Goal: Find specific page/section: Find specific page/section

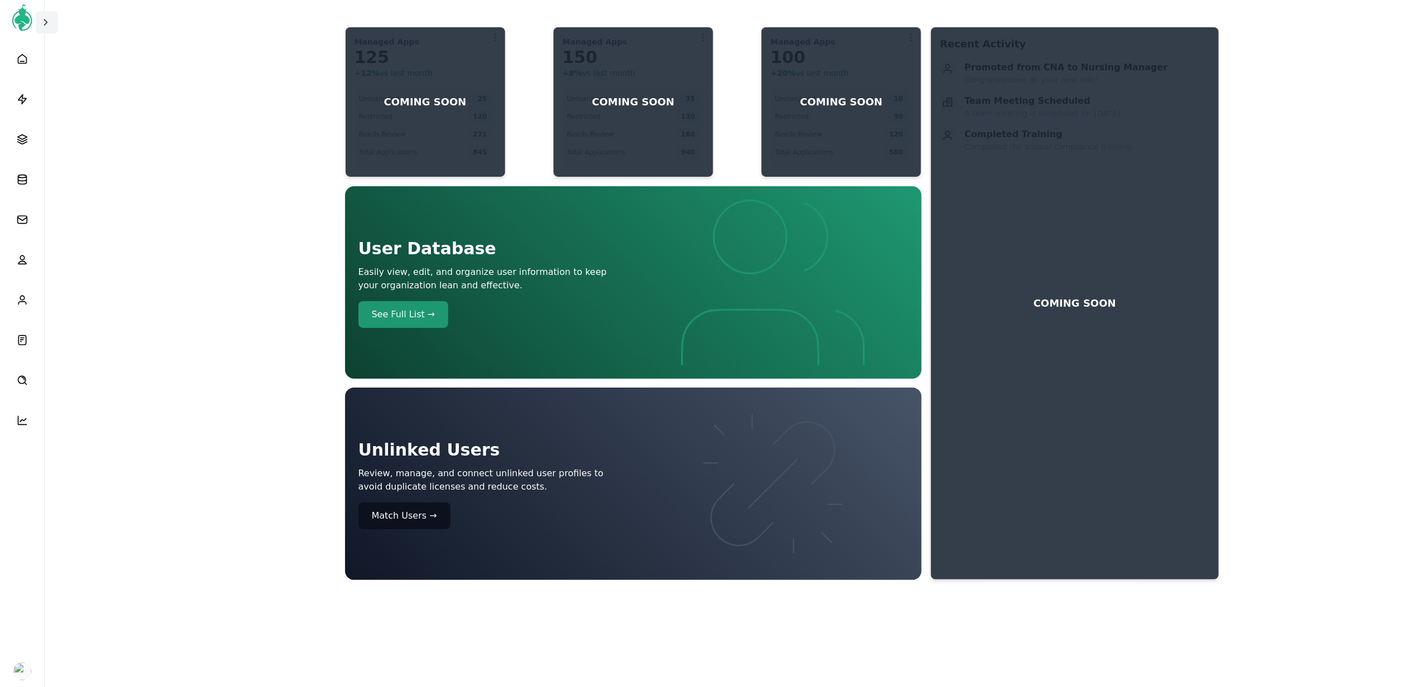
click at [47, 23] on icon at bounding box center [45, 22] width 11 height 11
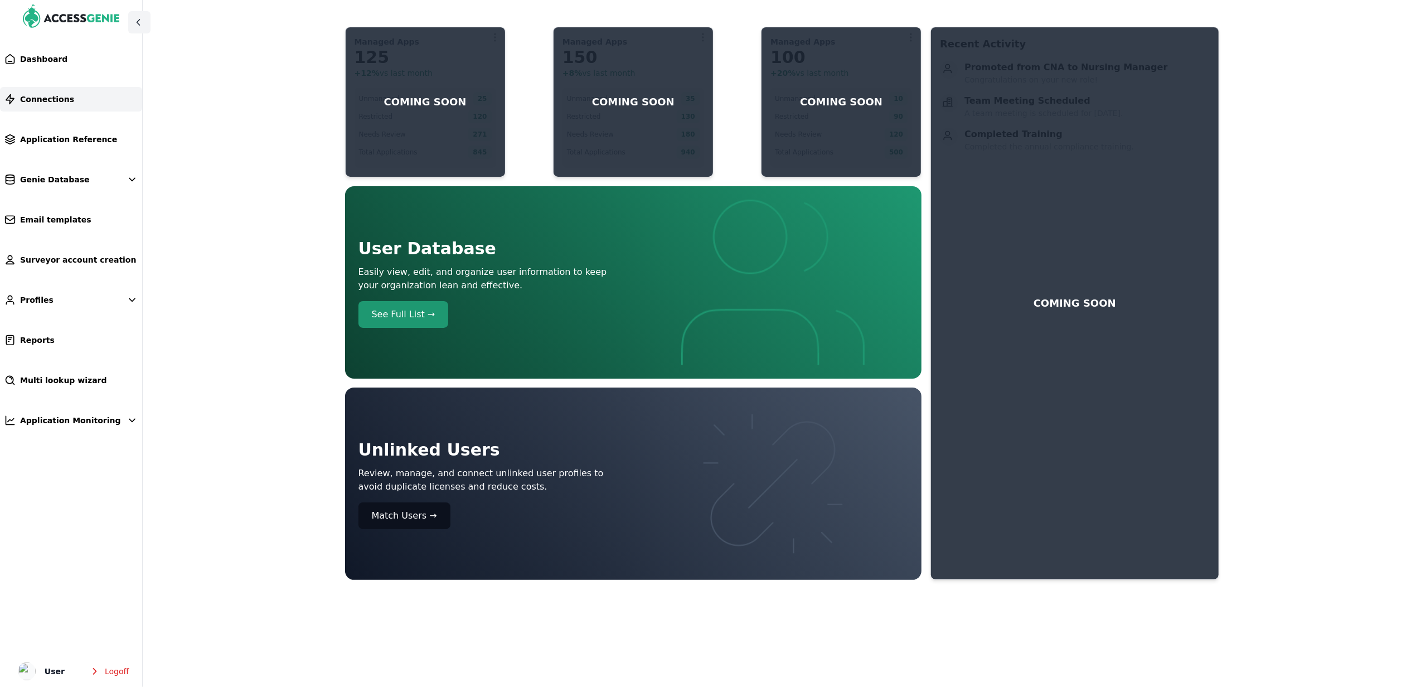
click at [51, 88] on link "Connections" at bounding box center [71, 99] width 142 height 25
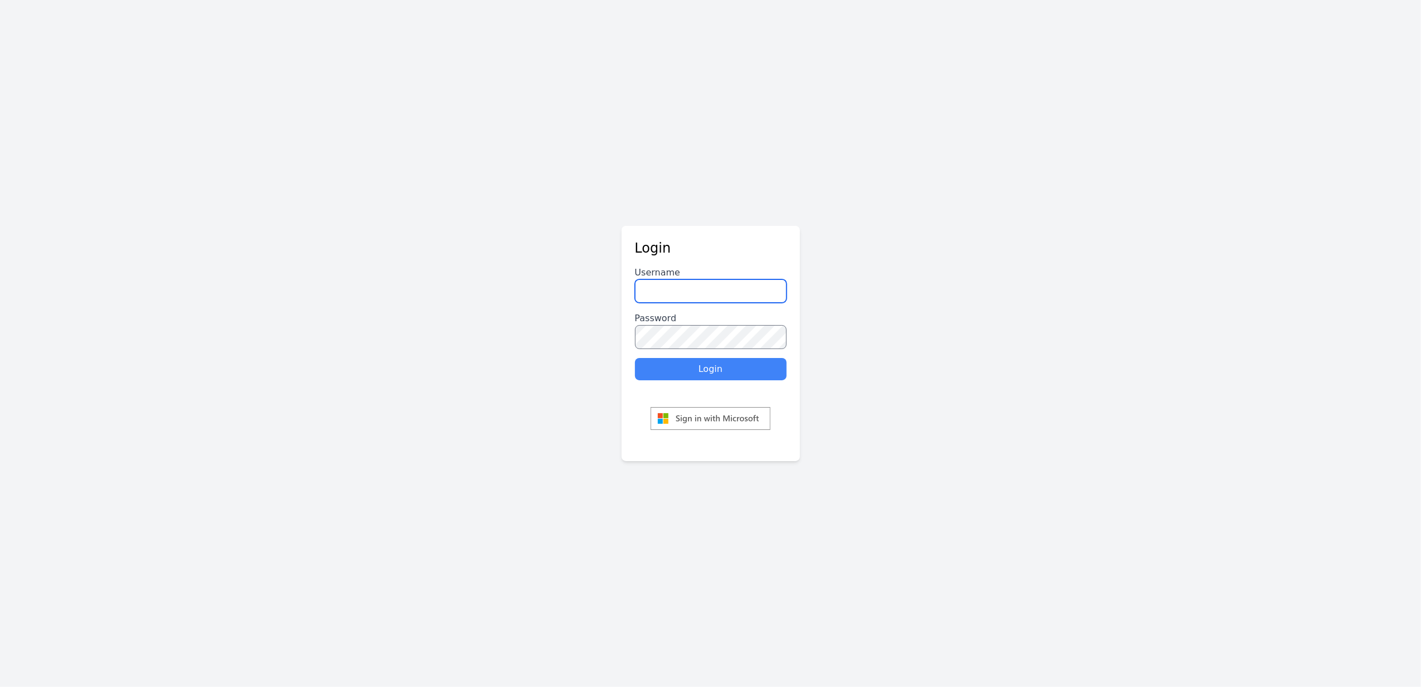
type input "******"
click at [712, 371] on button "Login" at bounding box center [711, 369] width 152 height 22
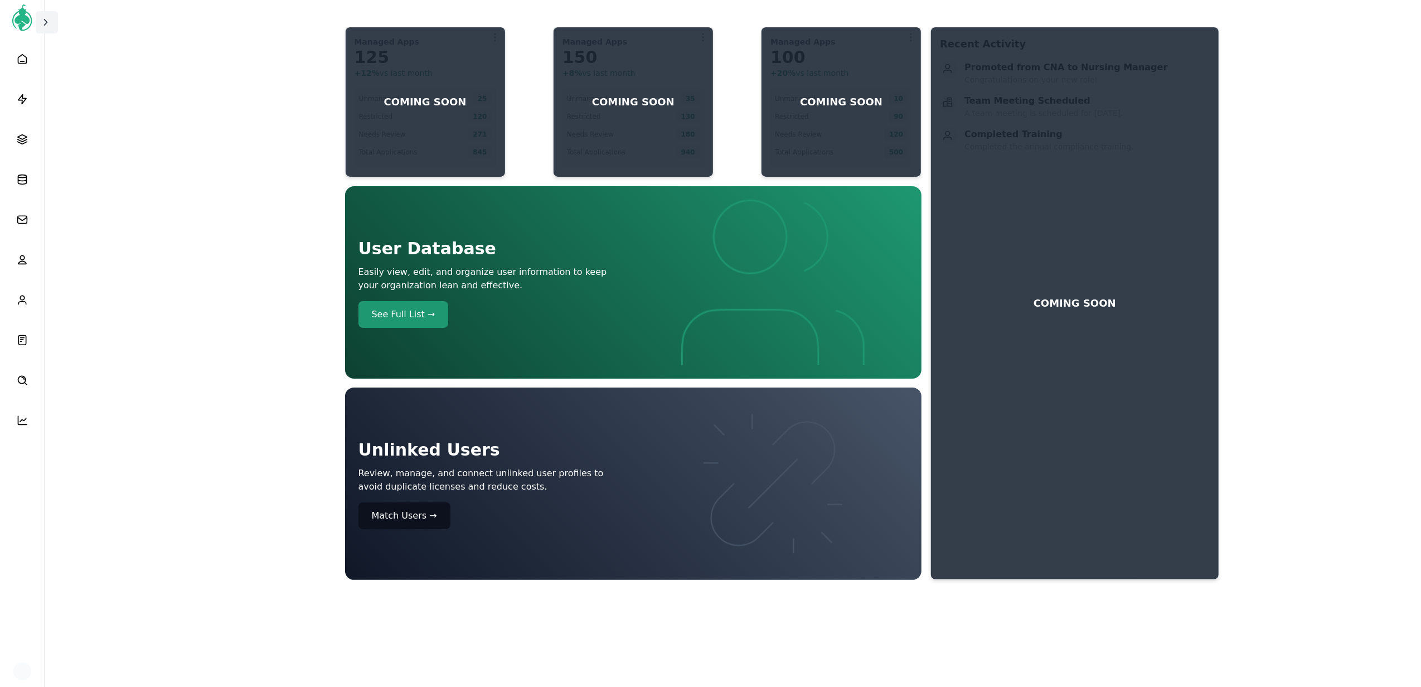
click at [40, 18] on icon at bounding box center [45, 22] width 11 height 11
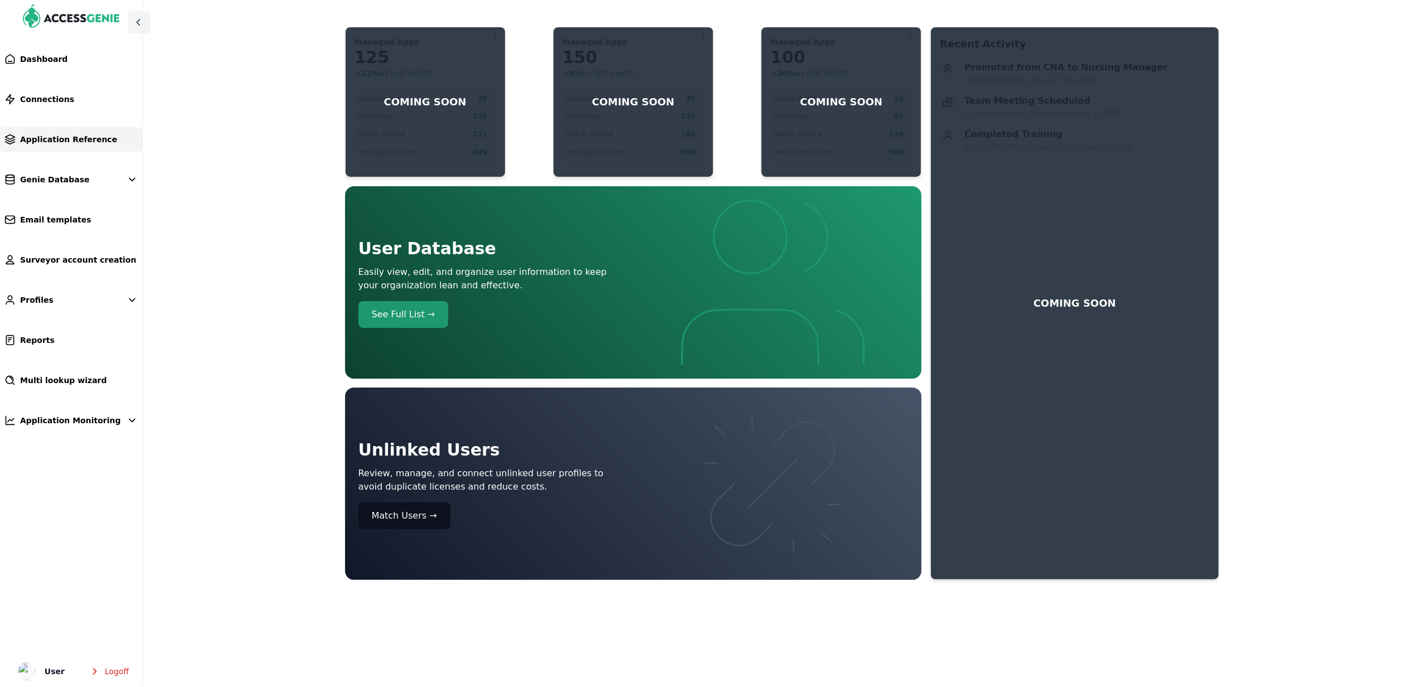
click at [99, 137] on link "Application Reference" at bounding box center [71, 139] width 142 height 25
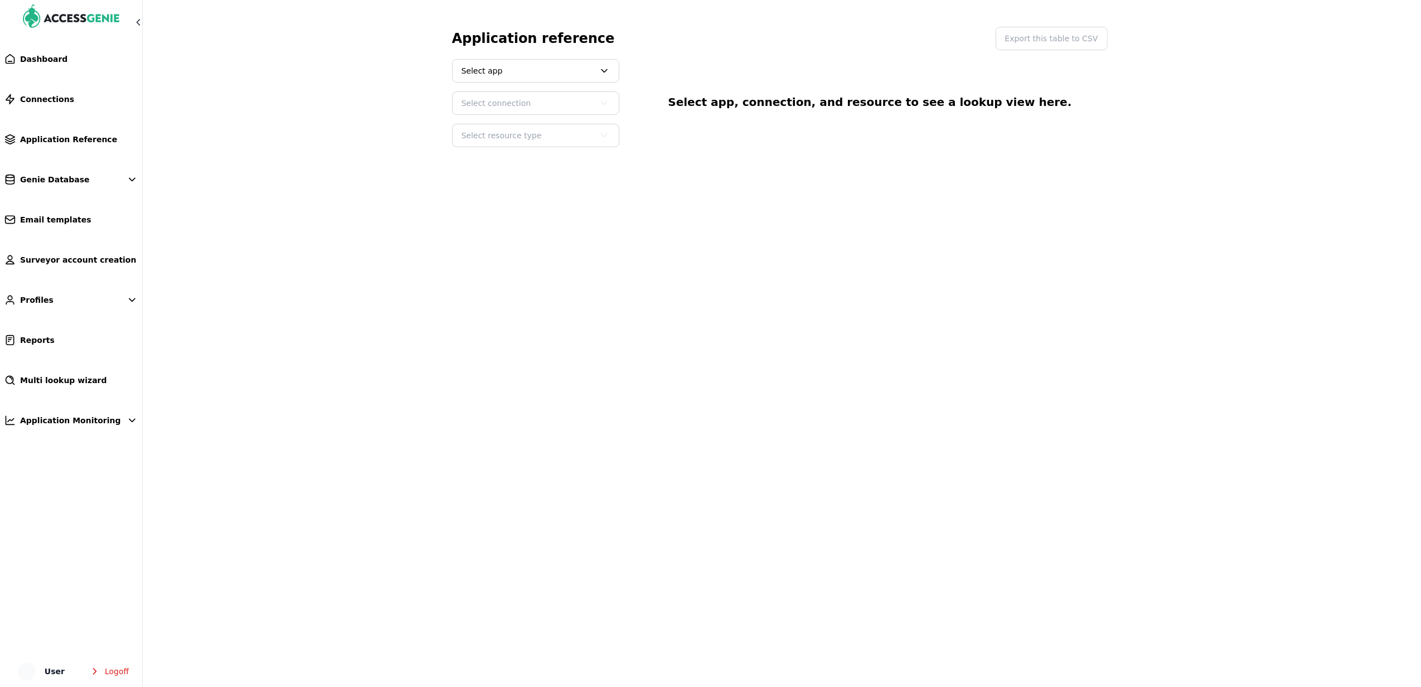
click at [575, 65] on span "Select app" at bounding box center [527, 70] width 133 height 11
click at [522, 139] on button "Relias" at bounding box center [535, 140] width 164 height 20
click at [514, 108] on span "Select connection" at bounding box center [527, 103] width 133 height 11
click at [524, 125] on button "Relias: HVHC Prodx" at bounding box center [535, 133] width 164 height 20
click at [518, 137] on span "Select resource type" at bounding box center [527, 135] width 133 height 11
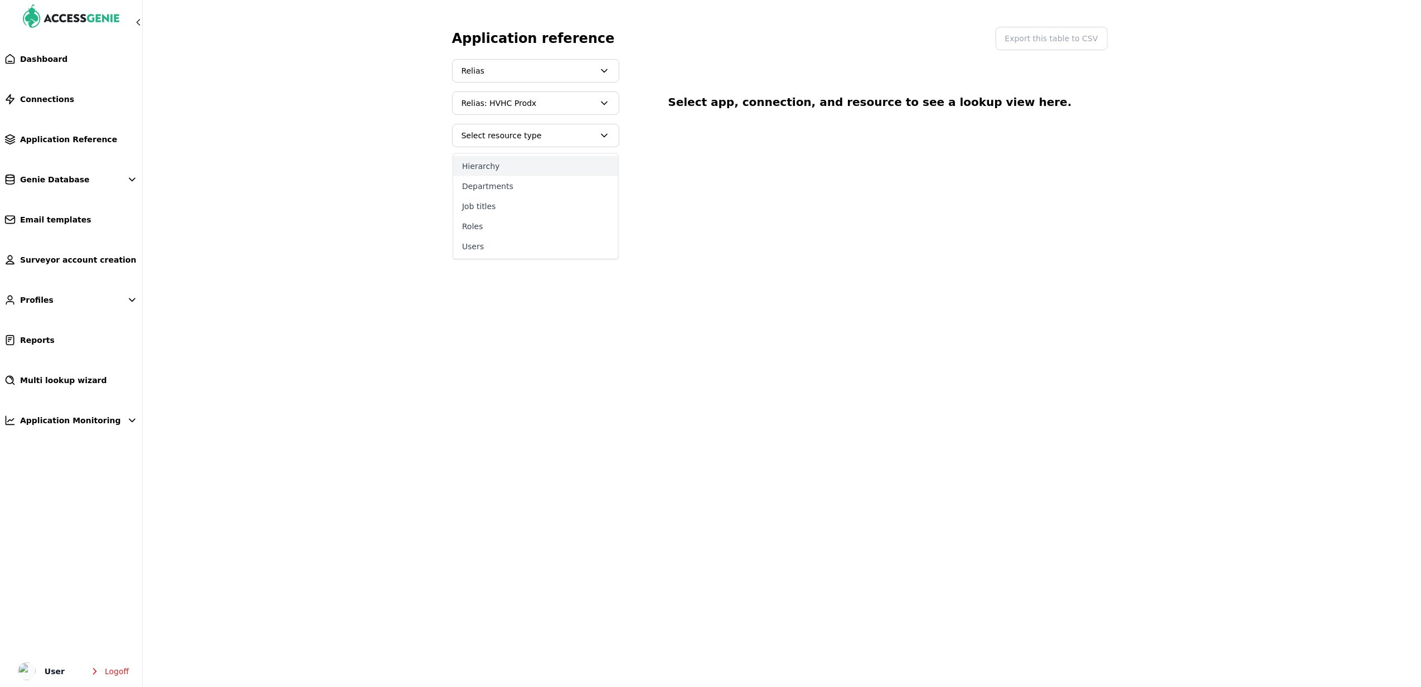
click at [519, 168] on button "Hierarchy" at bounding box center [535, 166] width 164 height 20
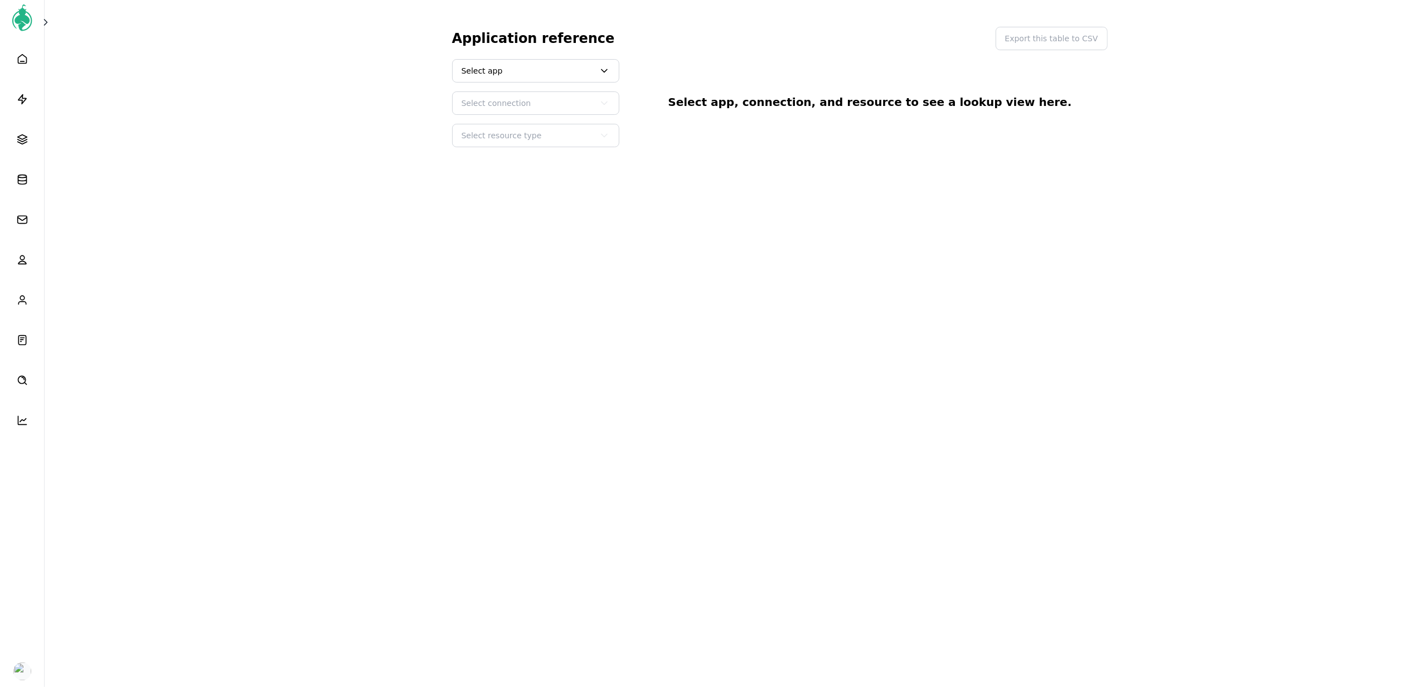
click at [567, 59] on button "Select app" at bounding box center [535, 70] width 167 height 23
click at [565, 67] on span "Select app" at bounding box center [527, 70] width 133 height 11
click at [529, 61] on span "Select app" at bounding box center [536, 71] width 166 height 22
click at [496, 144] on button "Relias" at bounding box center [535, 140] width 164 height 20
click at [514, 105] on span "Select connection" at bounding box center [527, 103] width 133 height 11
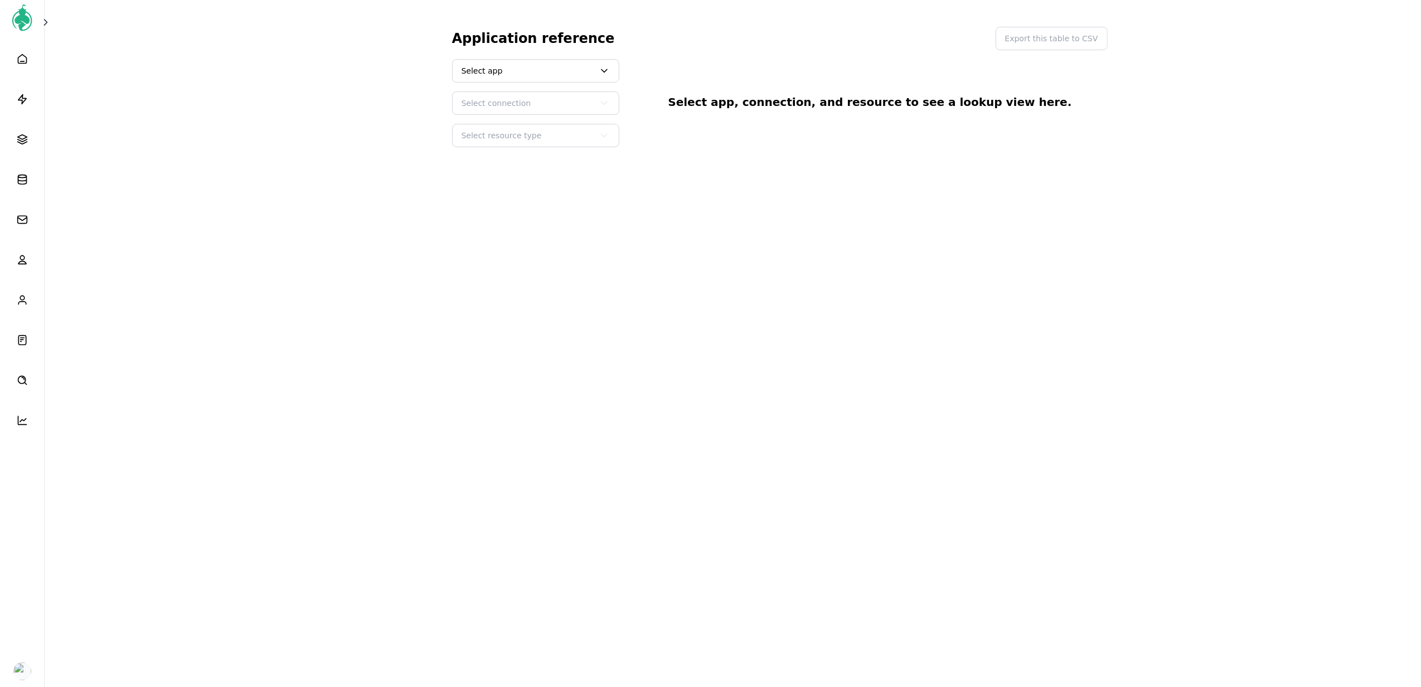
click at [498, 69] on span "Select app" at bounding box center [527, 70] width 133 height 11
click at [490, 137] on button "Relias" at bounding box center [535, 140] width 164 height 20
click at [521, 111] on span "Select connection" at bounding box center [536, 103] width 166 height 22
click at [504, 137] on button "Relias: HVHC Prodx" at bounding box center [535, 133] width 164 height 20
click at [505, 137] on span "Select resource type" at bounding box center [527, 135] width 133 height 11
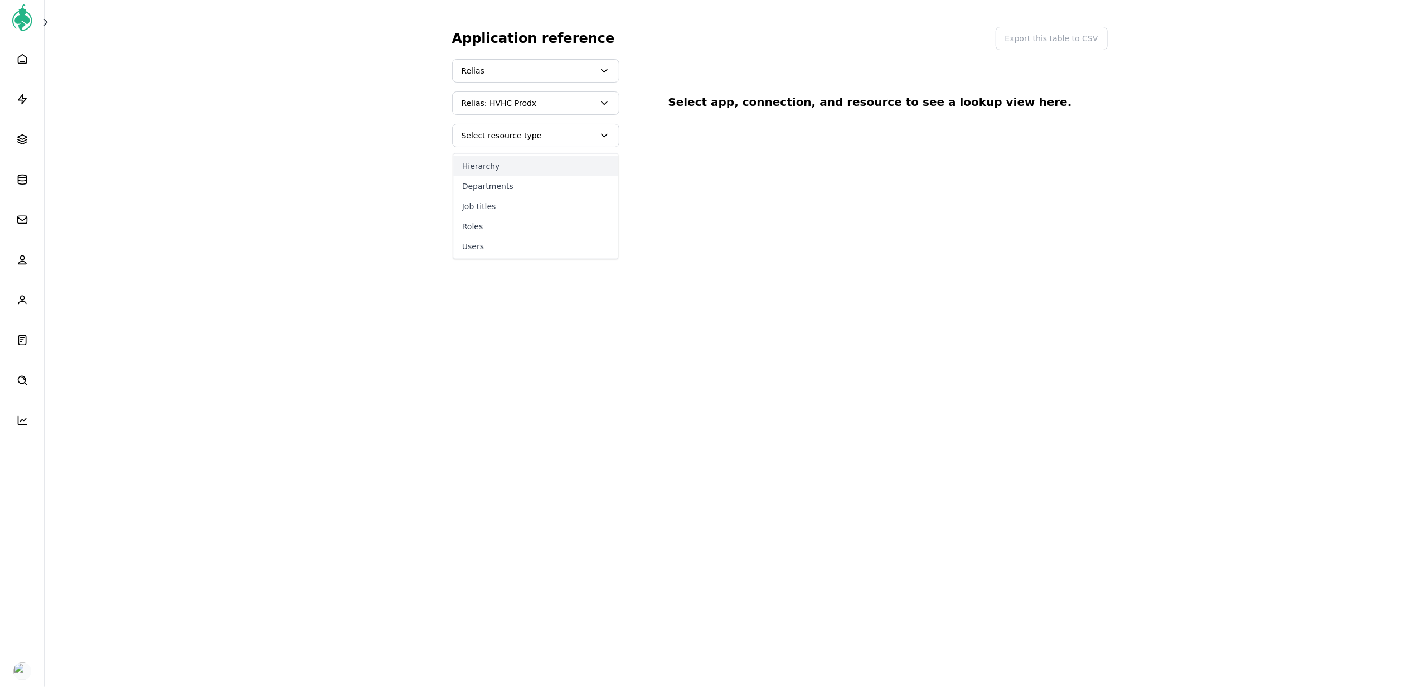
click at [503, 168] on button "Hierarchy" at bounding box center [535, 166] width 164 height 20
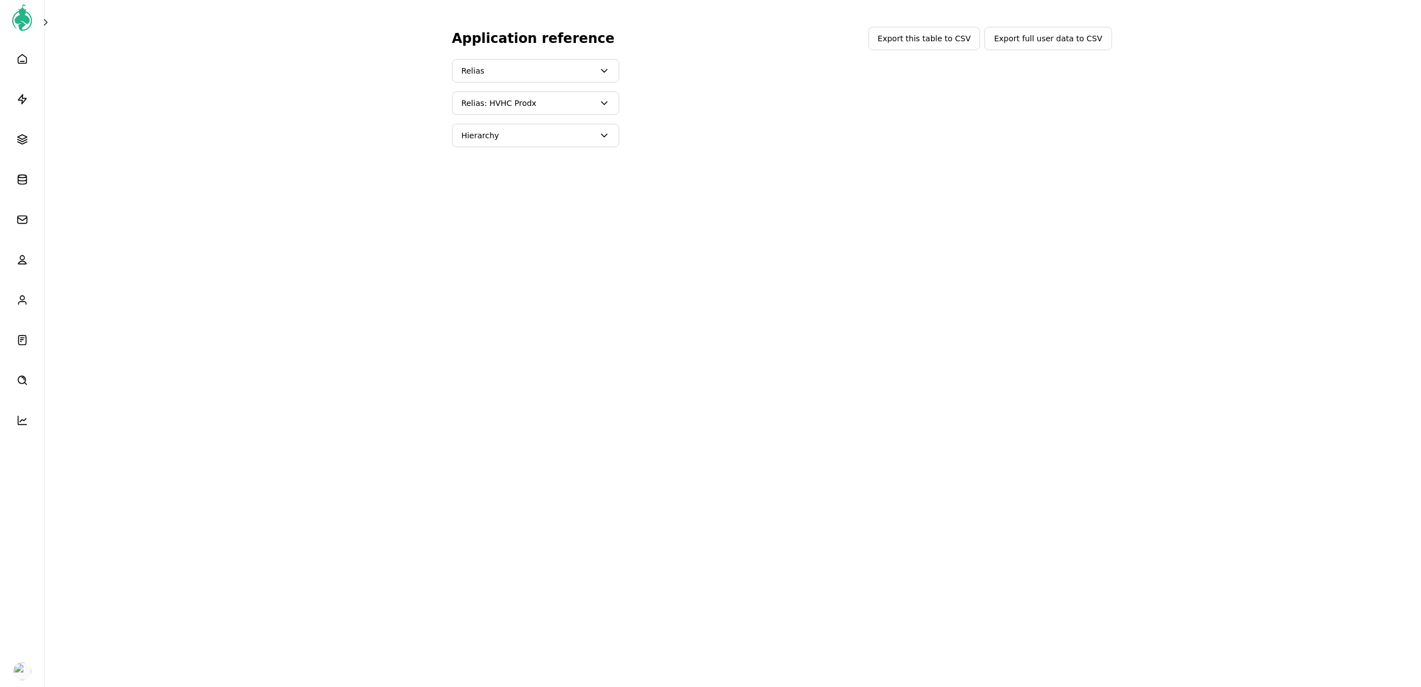
click at [511, 147] on button "Hierarchy" at bounding box center [535, 135] width 167 height 23
click at [489, 240] on button "Users" at bounding box center [535, 246] width 164 height 20
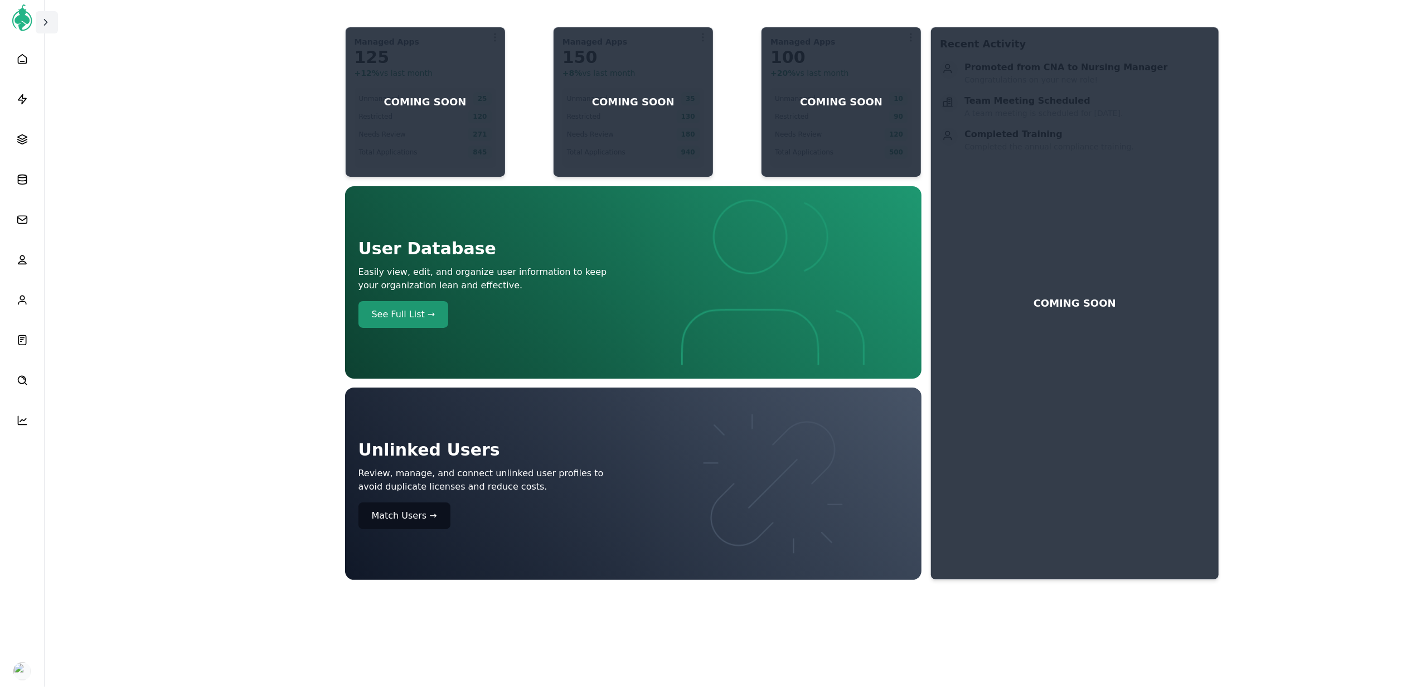
click at [50, 29] on button at bounding box center [47, 22] width 22 height 22
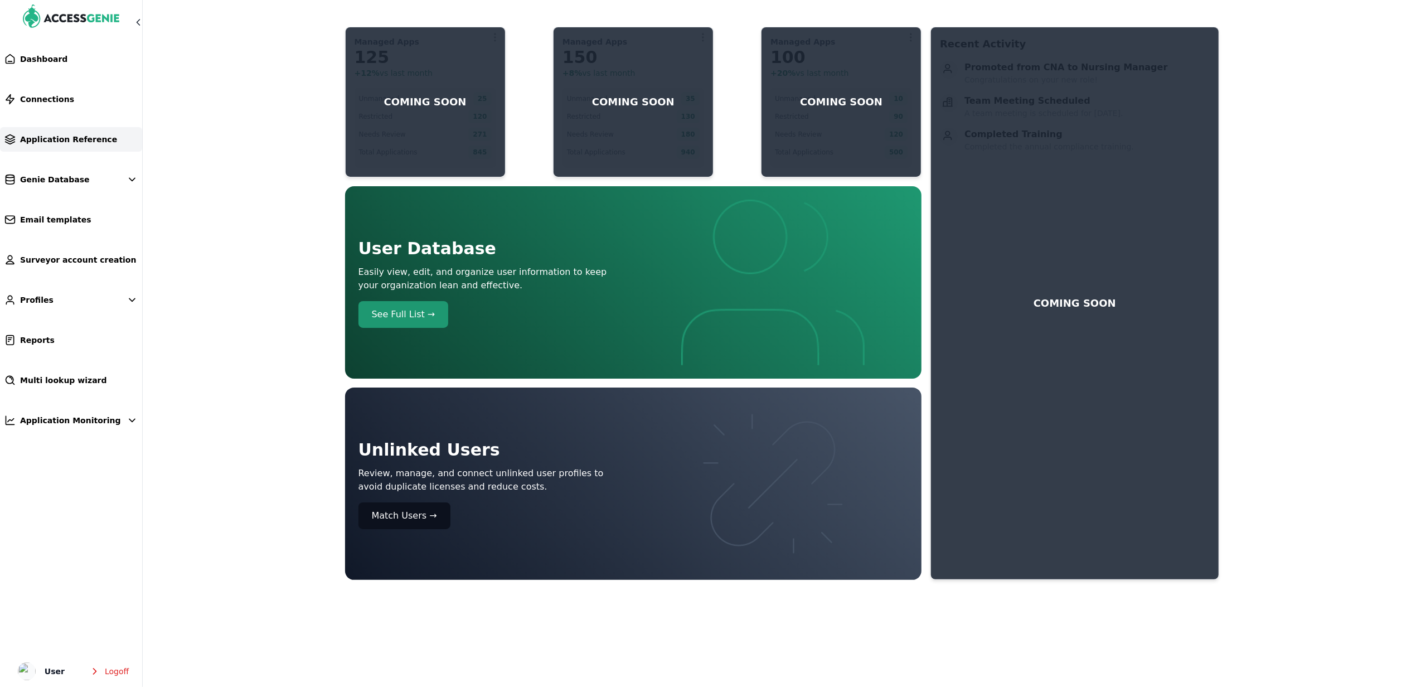
click at [78, 137] on span "Application Reference" at bounding box center [68, 139] width 97 height 11
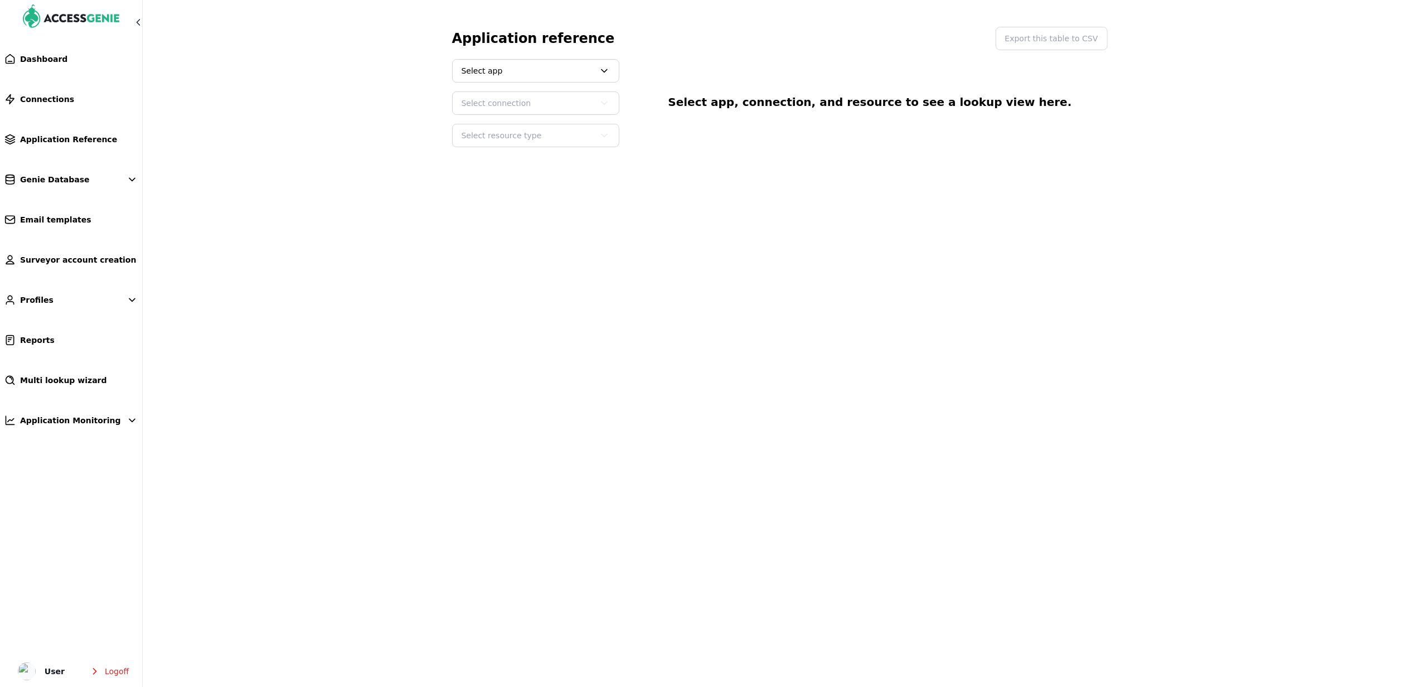
click at [544, 76] on span "Select app" at bounding box center [527, 70] width 133 height 11
click at [500, 141] on button "Relias" at bounding box center [535, 140] width 164 height 20
click at [526, 105] on span "Select connection" at bounding box center [527, 103] width 133 height 11
click at [528, 130] on button "Relias: HVHC Prodx" at bounding box center [535, 133] width 164 height 20
drag, startPoint x: 511, startPoint y: 143, endPoint x: 517, endPoint y: 145, distance: 6.4
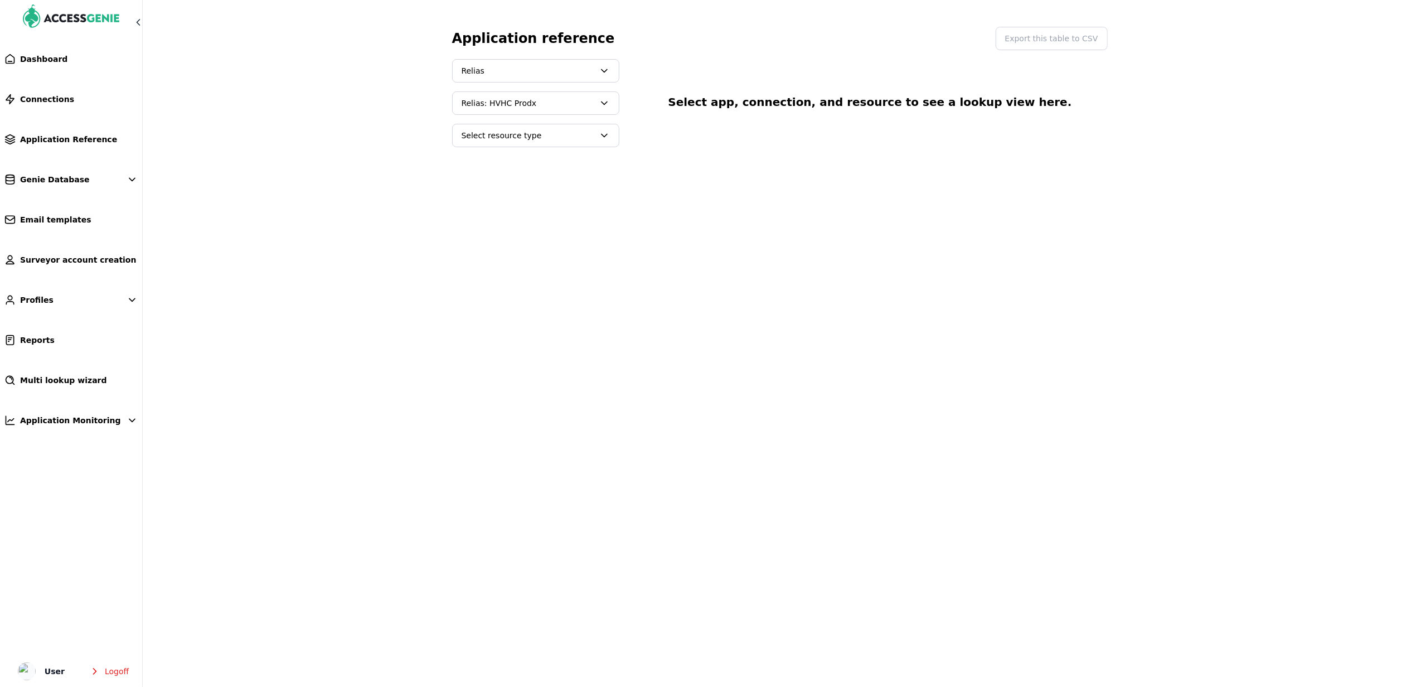
click at [512, 143] on span "Select resource type" at bounding box center [536, 135] width 166 height 22
click at [500, 161] on button "Hierarchy" at bounding box center [535, 166] width 164 height 20
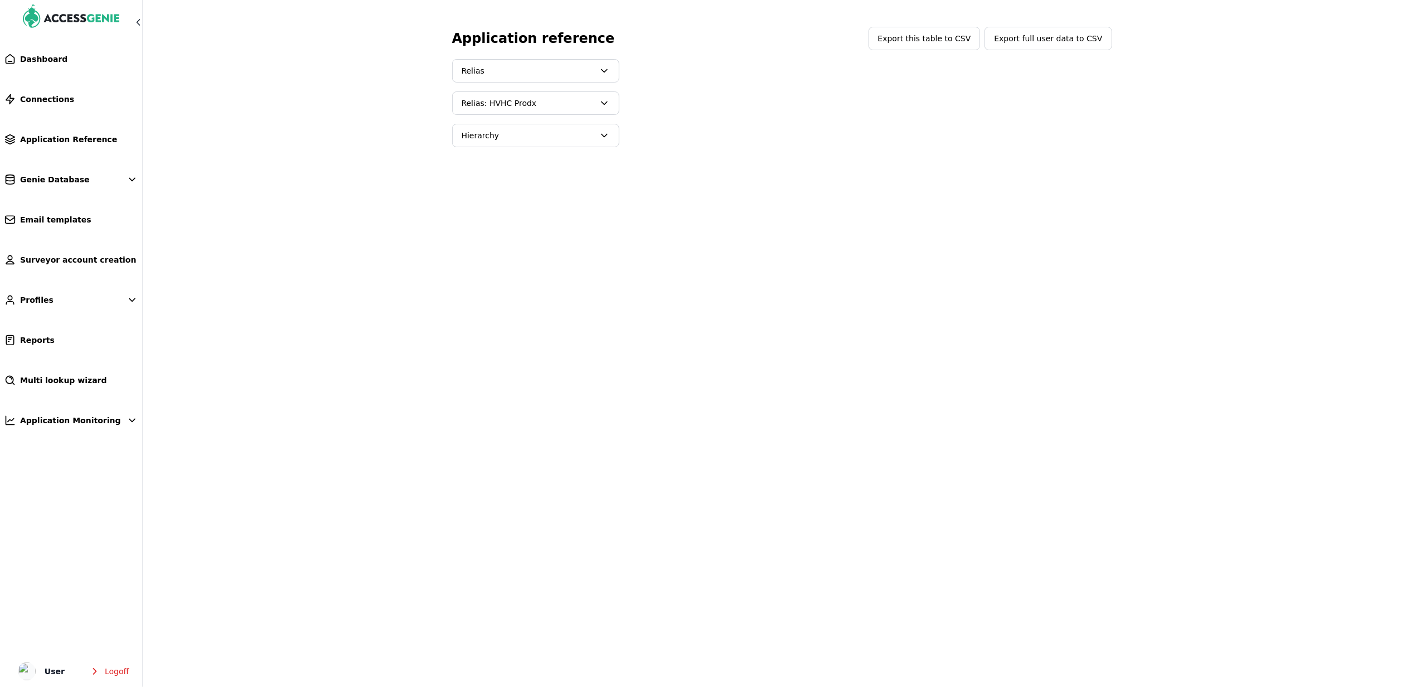
click at [537, 132] on span "Hierarchy" at bounding box center [527, 135] width 133 height 11
click at [533, 194] on button "Departments" at bounding box center [535, 186] width 164 height 20
